Goal: Transaction & Acquisition: Purchase product/service

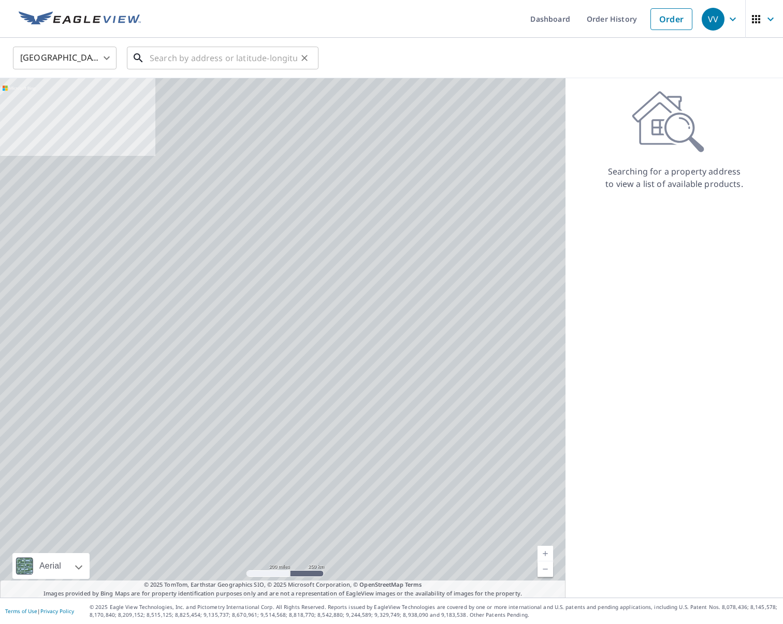
click at [233, 64] on input "text" at bounding box center [224, 58] width 148 height 29
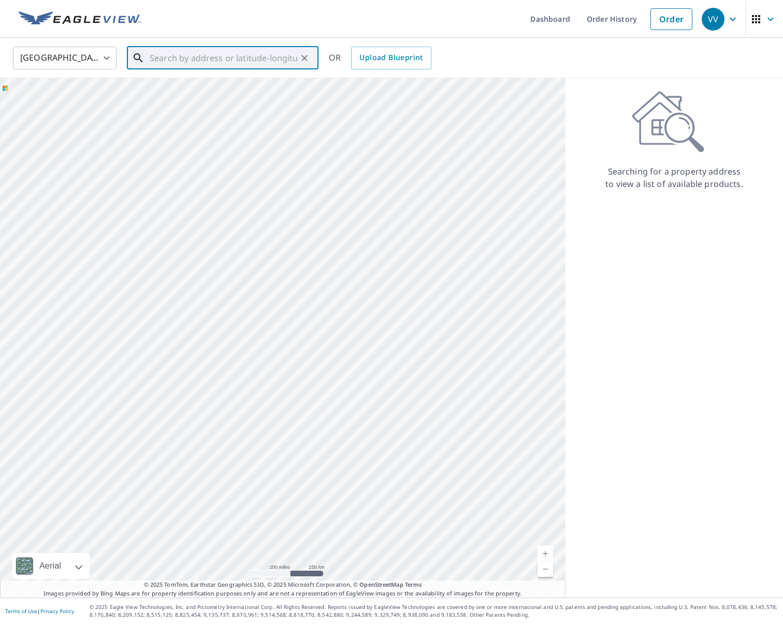
paste input "194 night sky, [GEOGRAPHIC_DATA], [GEOGRAPHIC_DATA], 78070"
click at [201, 89] on span "194 Night Sky" at bounding box center [229, 88] width 163 height 12
type input "[STREET_ADDRESS]"
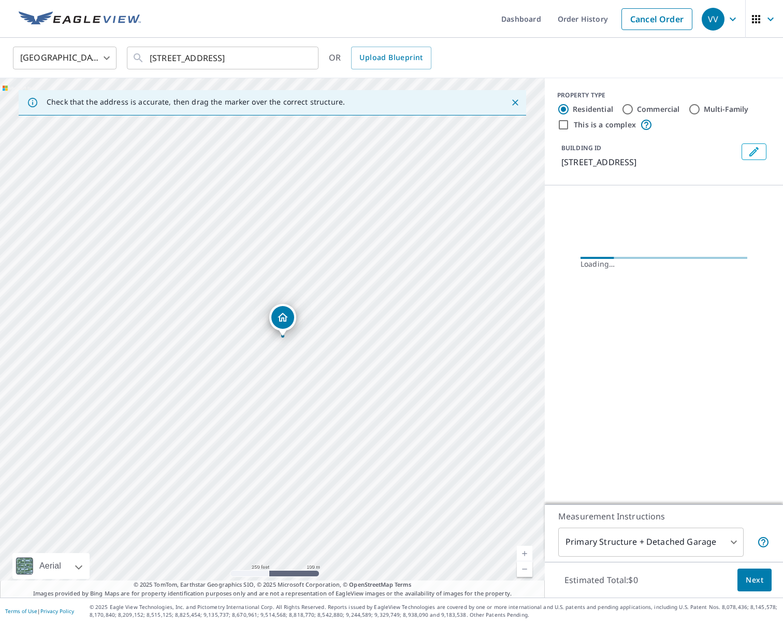
click at [523, 554] on link "Current Level 17, Zoom In" at bounding box center [525, 554] width 16 height 16
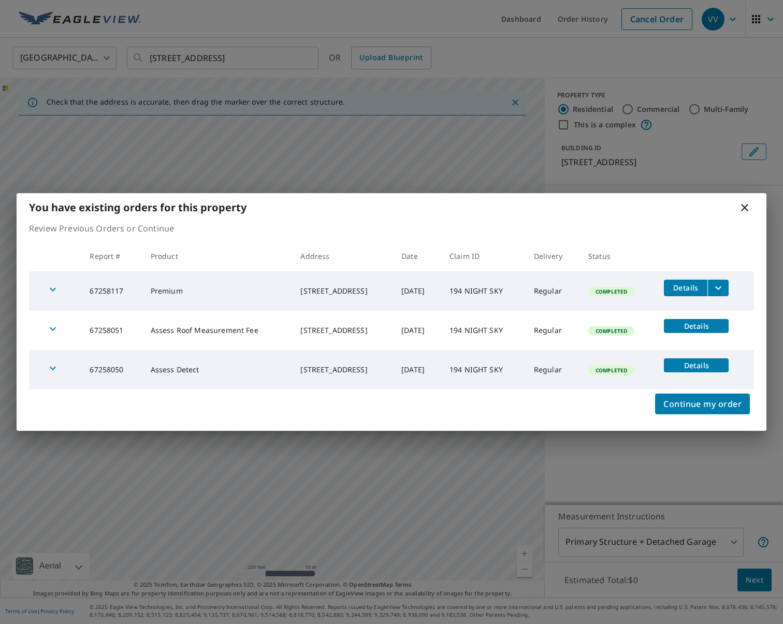
click at [523, 554] on div "You have existing orders for this property Review Previous Orders or Continue R…" at bounding box center [391, 312] width 783 height 624
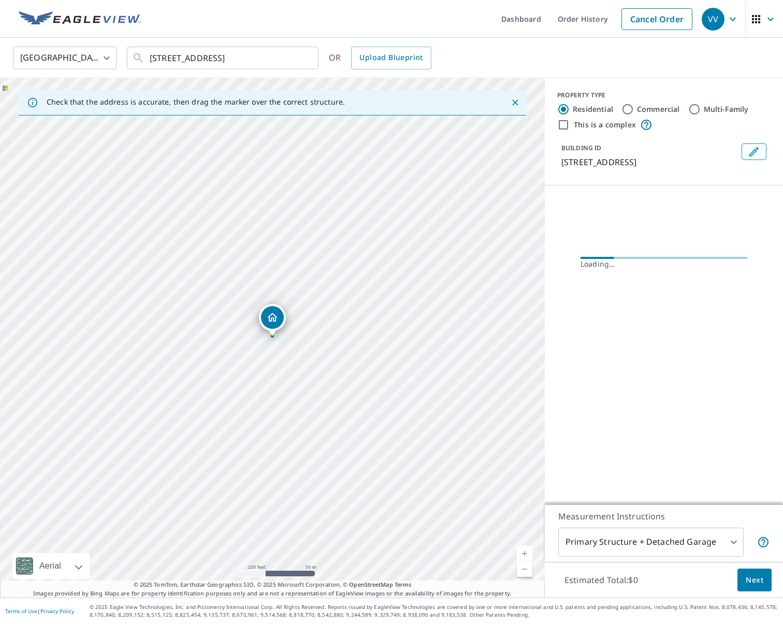
click at [523, 554] on link "Current Level 18, Zoom In" at bounding box center [525, 554] width 16 height 16
click at [523, 554] on link "Current Level 19, Zoom In" at bounding box center [525, 554] width 16 height 16
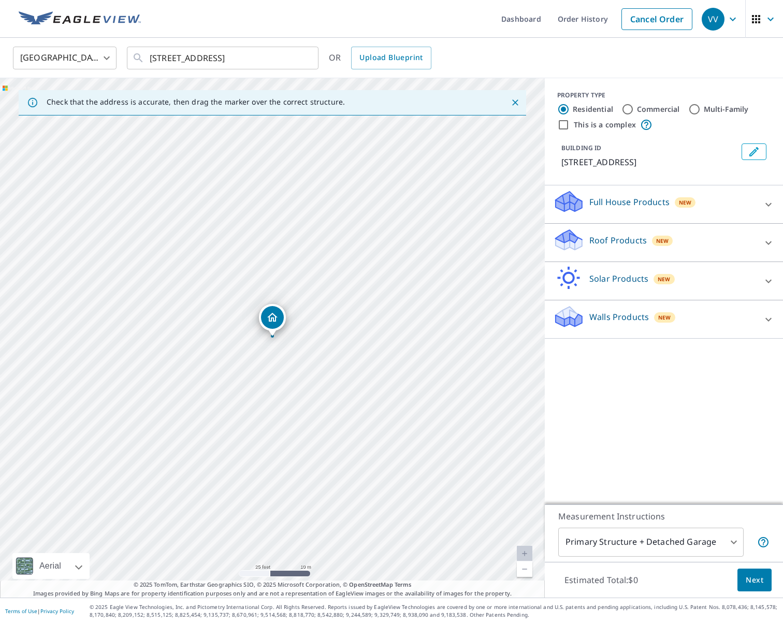
click at [600, 244] on p "Roof Products" at bounding box center [617, 240] width 57 height 12
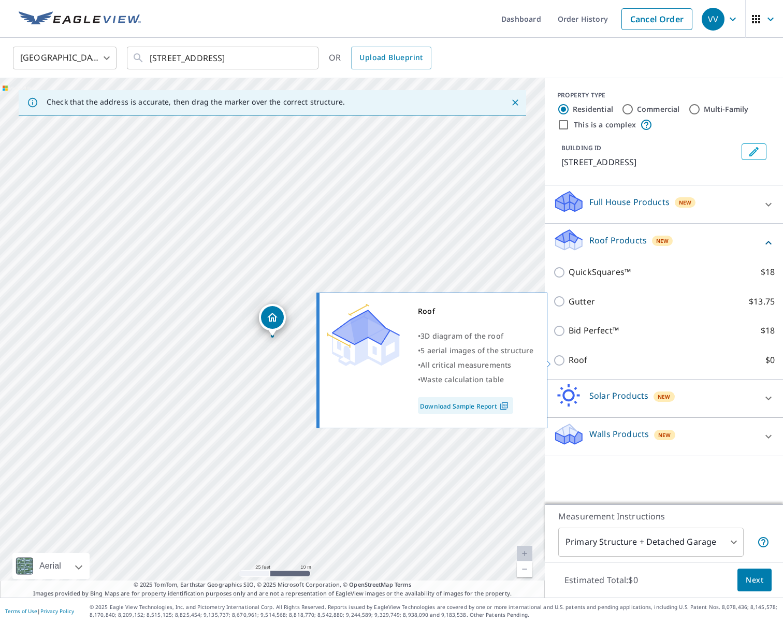
click at [580, 358] on p "Roof" at bounding box center [578, 360] width 19 height 13
click at [569, 358] on input "Roof $0" at bounding box center [561, 360] width 16 height 12
checkbox input "true"
type input "3"
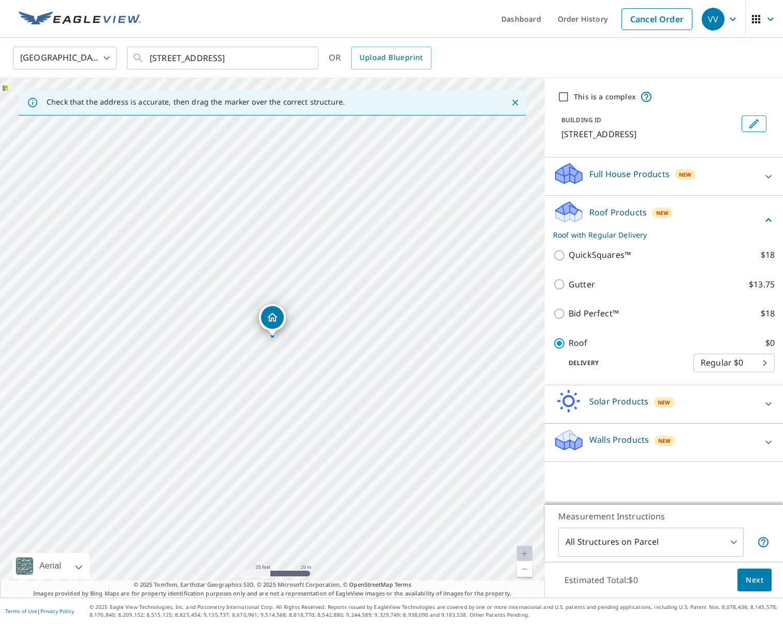
click at [761, 581] on span "Next" at bounding box center [755, 580] width 18 height 13
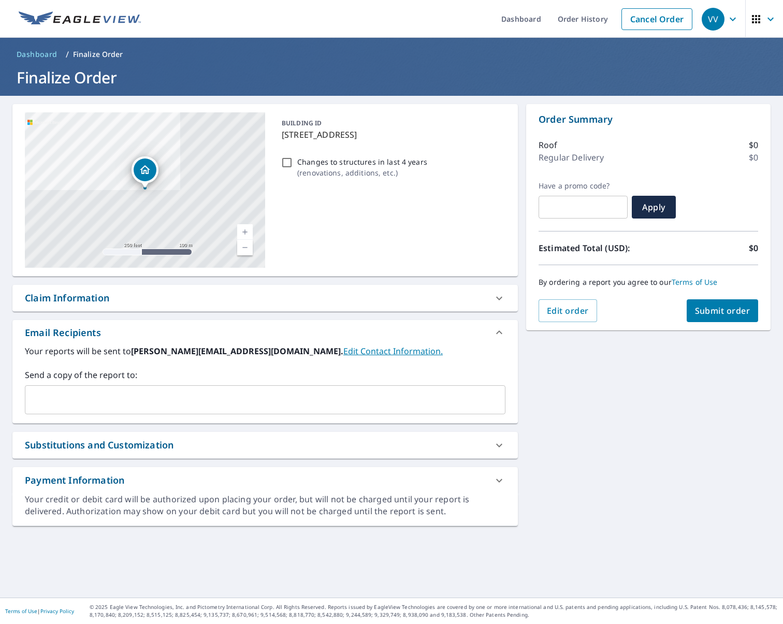
click at [733, 308] on span "Submit order" at bounding box center [722, 310] width 55 height 11
checkbox input "true"
